Goal: Navigation & Orientation: Find specific page/section

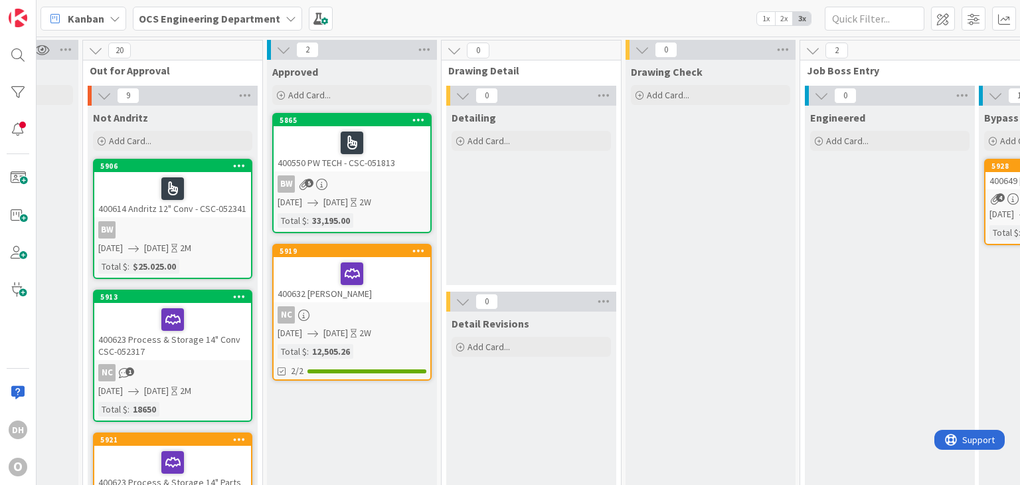
scroll to position [0, 837]
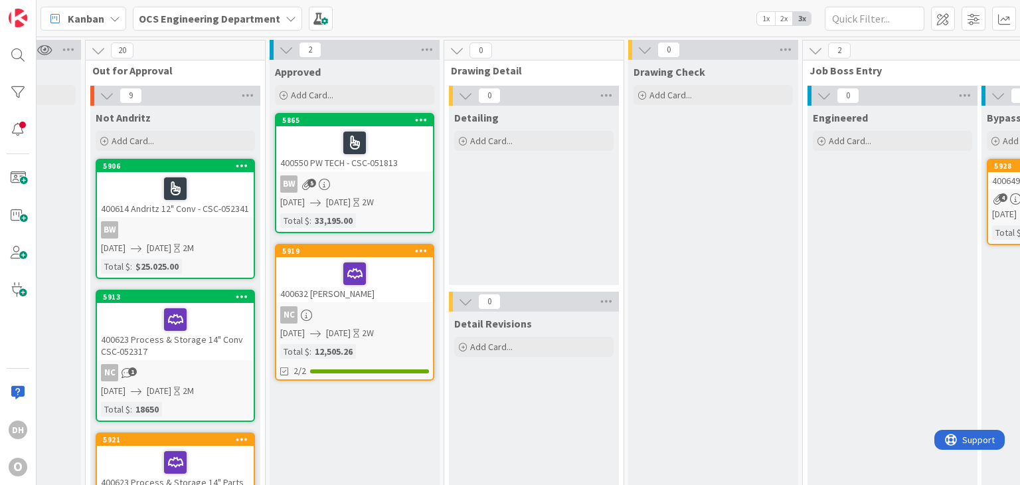
click at [416, 314] on div "NC" at bounding box center [354, 314] width 157 height 17
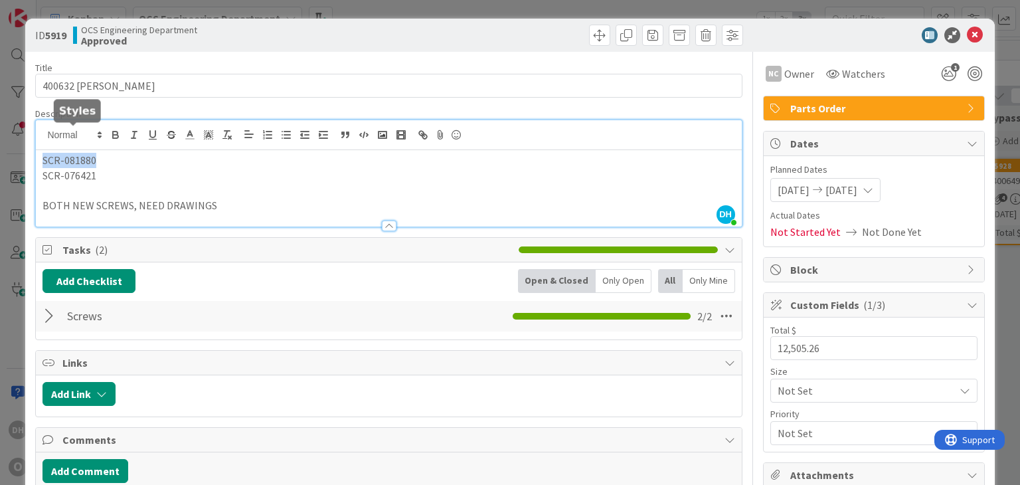
drag, startPoint x: 97, startPoint y: 133, endPoint x: 9, endPoint y: 133, distance: 87.6
click at [9, 133] on div "ID 5919 OCS Engineering Department Approved Title 19 / 128 400632 ASTEC [PERSON…" at bounding box center [510, 242] width 1020 height 485
copy p "SCR-081880"
click at [968, 33] on icon at bounding box center [975, 35] width 16 height 16
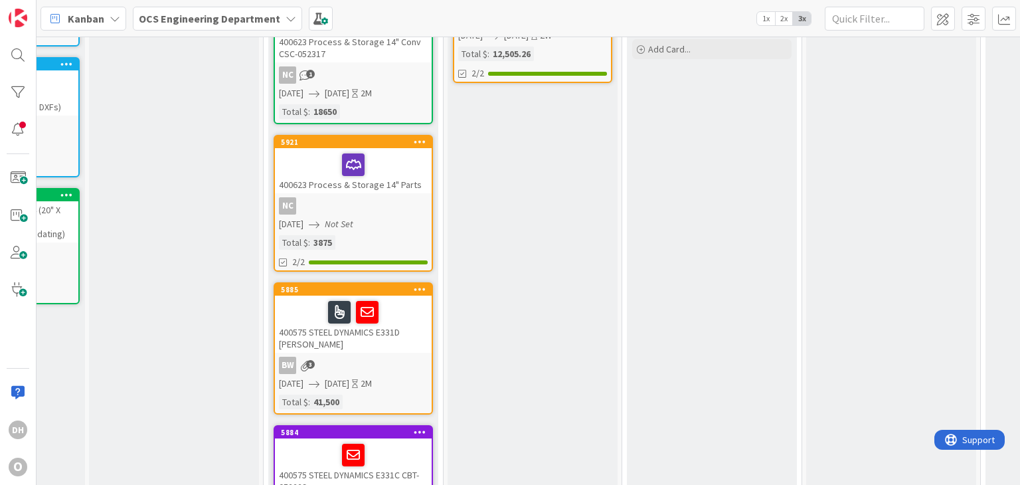
scroll to position [199, 659]
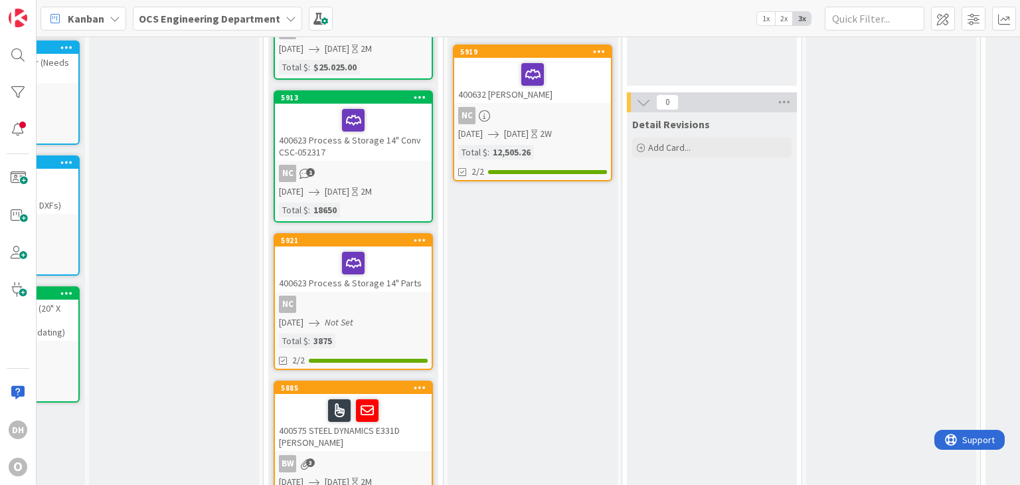
click at [406, 290] on link "5921 400623 Process & Storage 14" Parts NC [DATE] Not Set Total $ : 3875 2/2" at bounding box center [353, 301] width 159 height 137
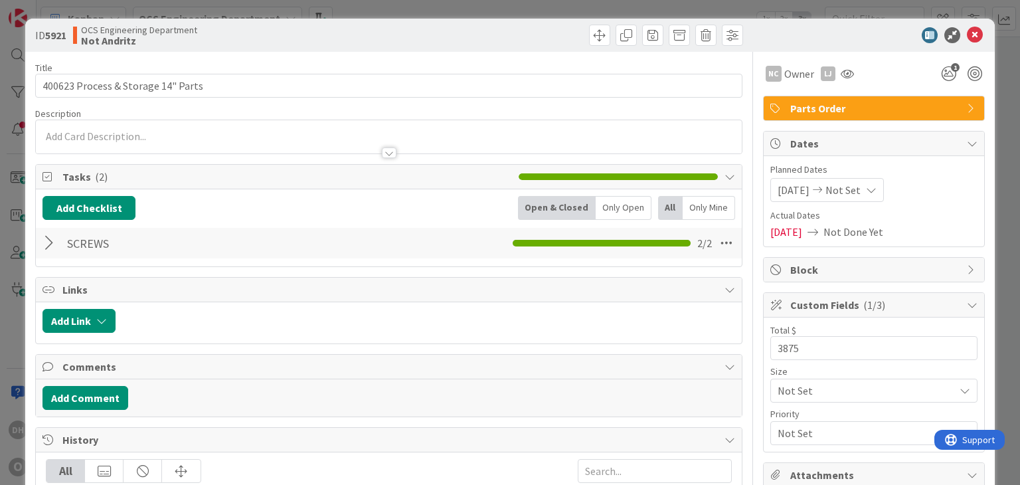
click at [50, 248] on div at bounding box center [50, 243] width 17 height 24
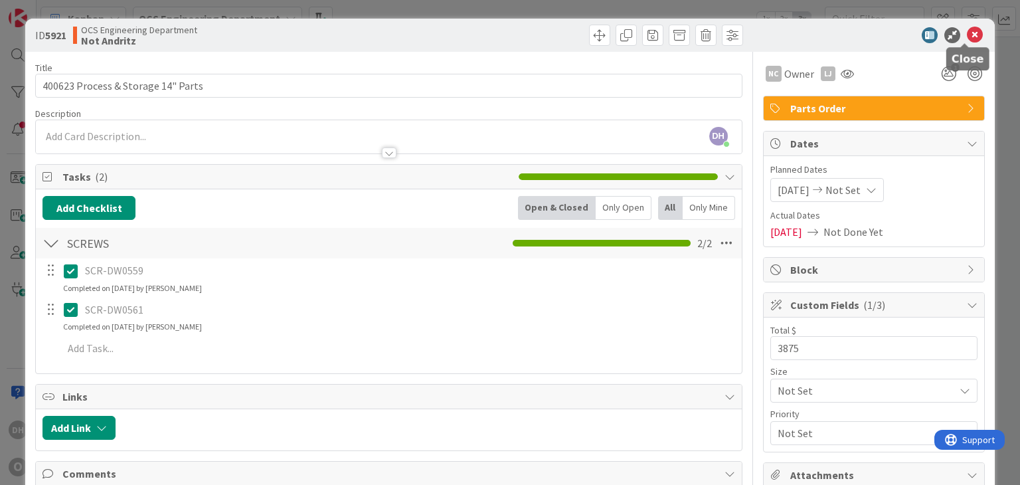
click at [967, 31] on icon at bounding box center [975, 35] width 16 height 16
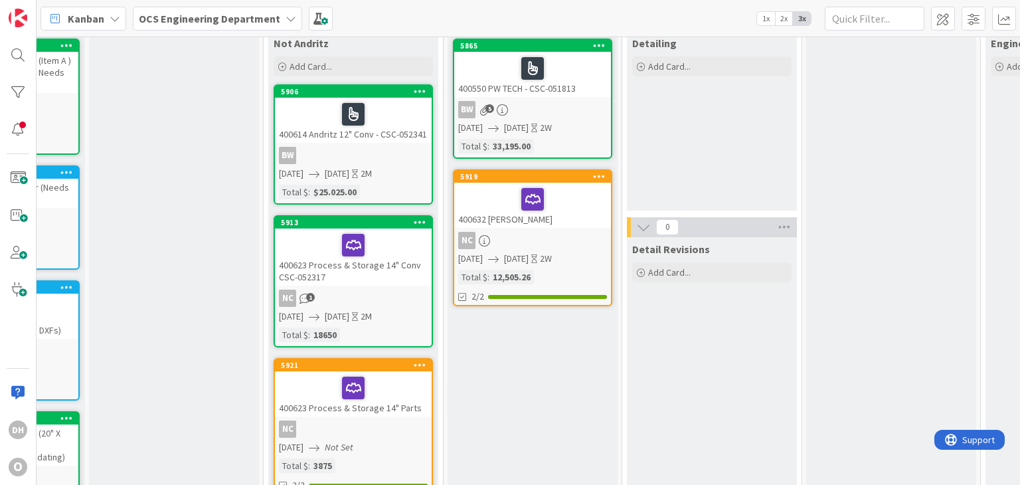
scroll to position [66, 659]
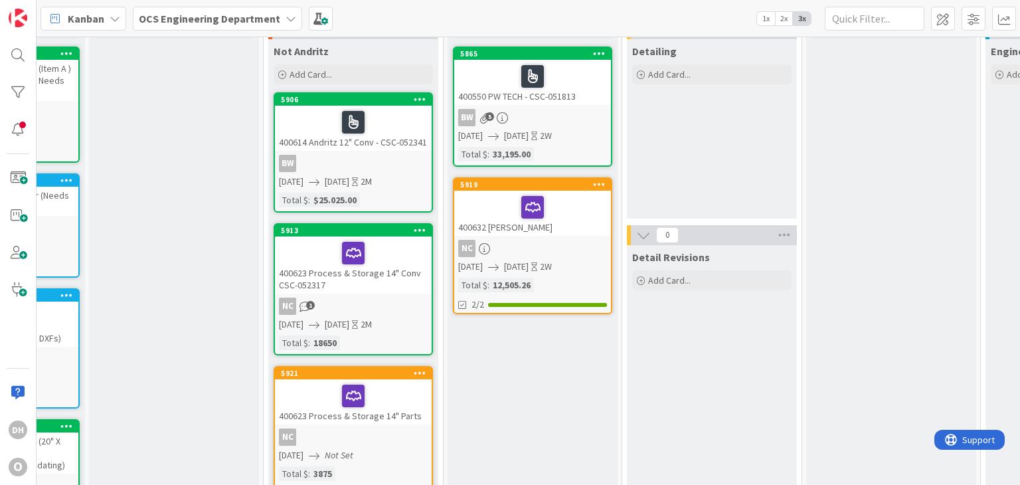
click at [397, 278] on div "400623 Process & Storage 14" Conv CSC-052317" at bounding box center [353, 264] width 157 height 57
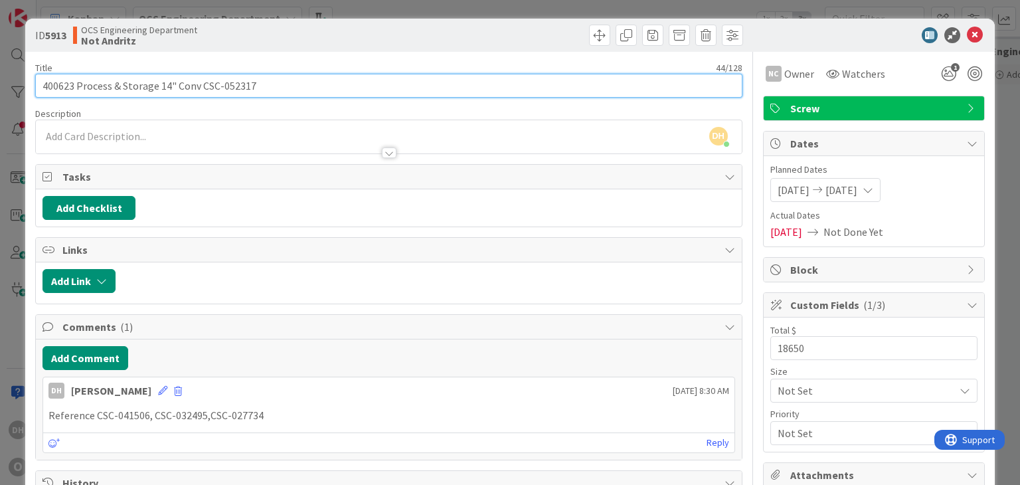
drag, startPoint x: 268, startPoint y: 91, endPoint x: 201, endPoint y: 94, distance: 67.1
click at [201, 94] on input "400623 Process & Storage 14" Conv CSC-052317" at bounding box center [388, 86] width 707 height 24
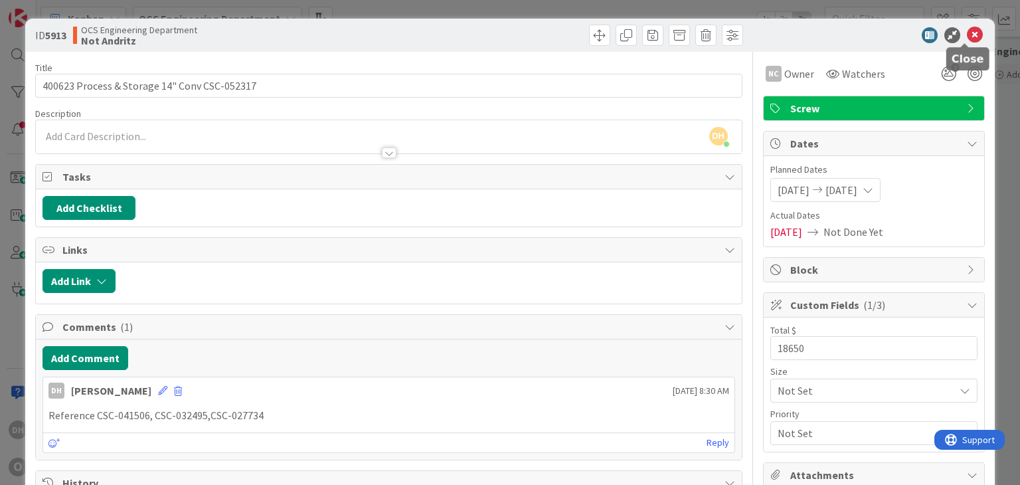
click at [967, 33] on icon at bounding box center [975, 35] width 16 height 16
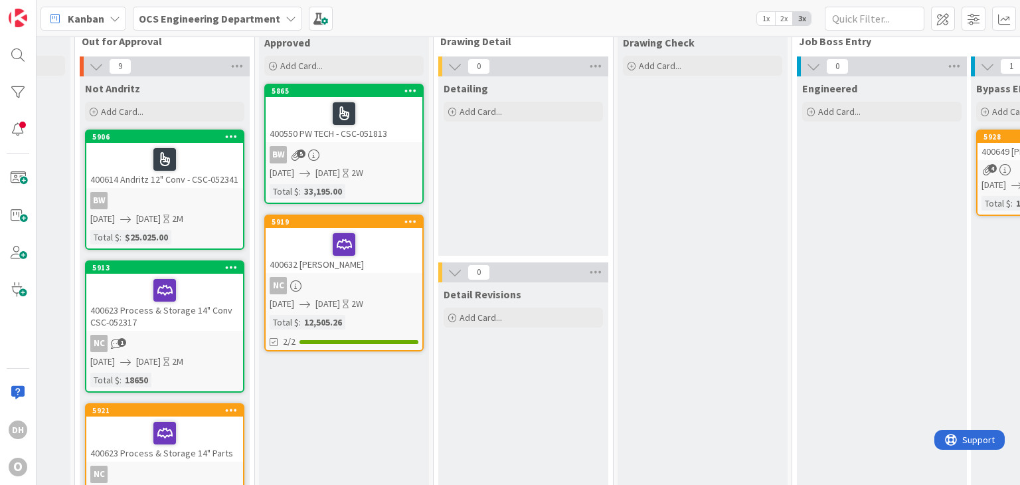
scroll to position [0, 847]
